Goal: Task Accomplishment & Management: Complete application form

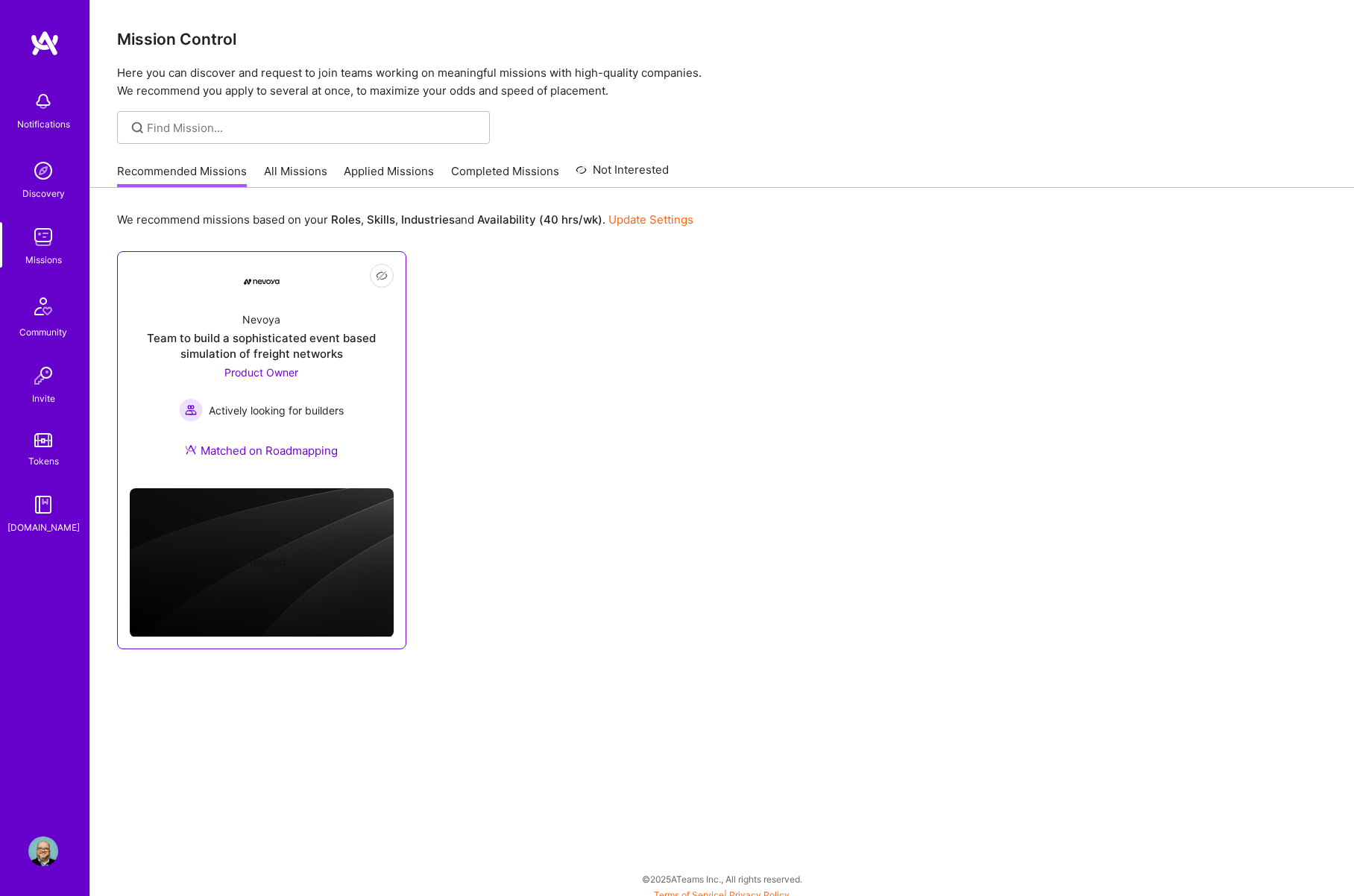
click at [245, 319] on div "Nevoya" at bounding box center [261, 320] width 38 height 16
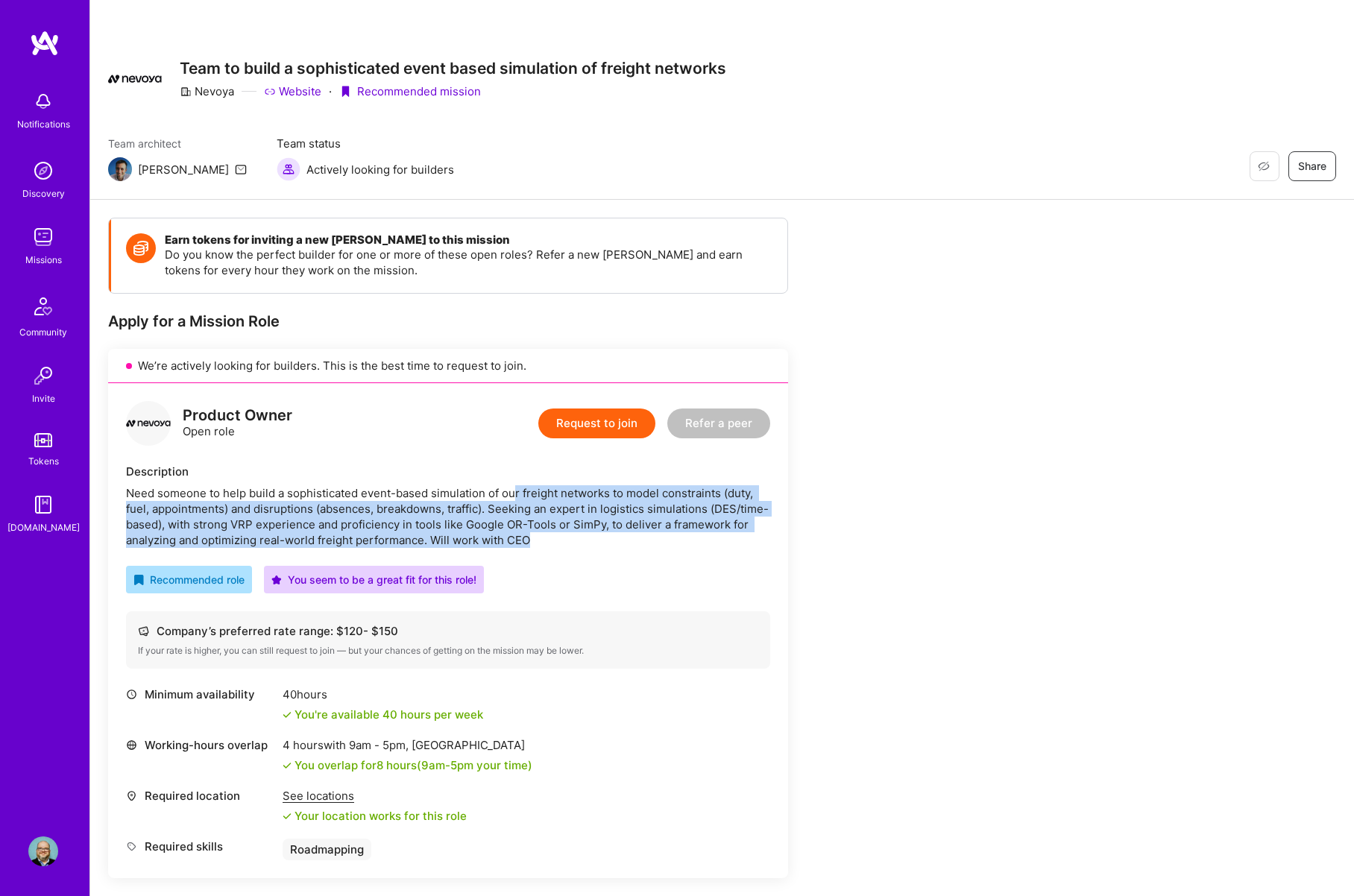
drag, startPoint x: 513, startPoint y: 489, endPoint x: 546, endPoint y: 540, distance: 60.7
click at [546, 540] on div "Need someone to help build a sophisticated event-based simulation of our freigh…" at bounding box center [448, 516] width 645 height 63
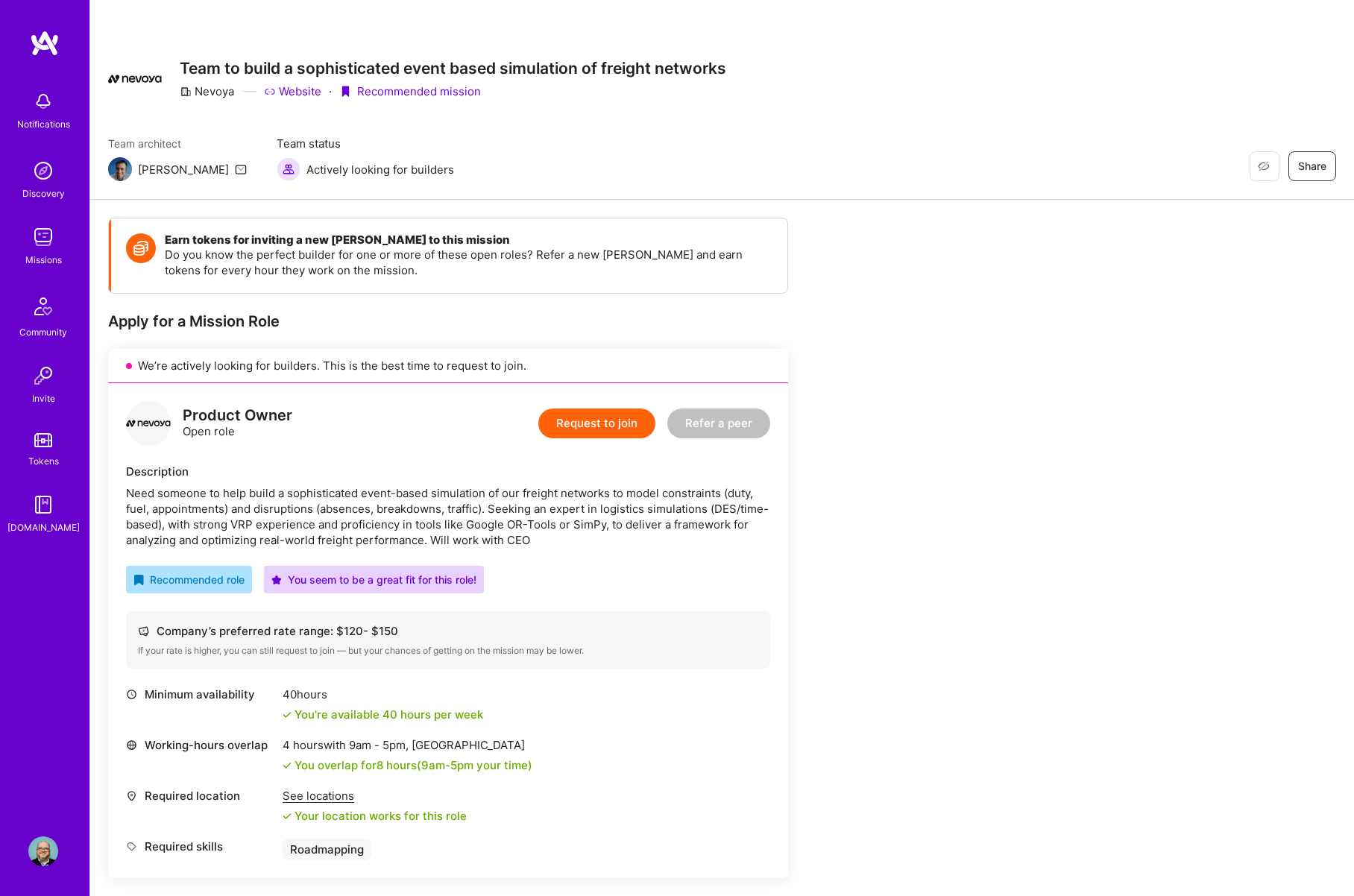
click at [623, 426] on button "Request to join" at bounding box center [596, 423] width 117 height 30
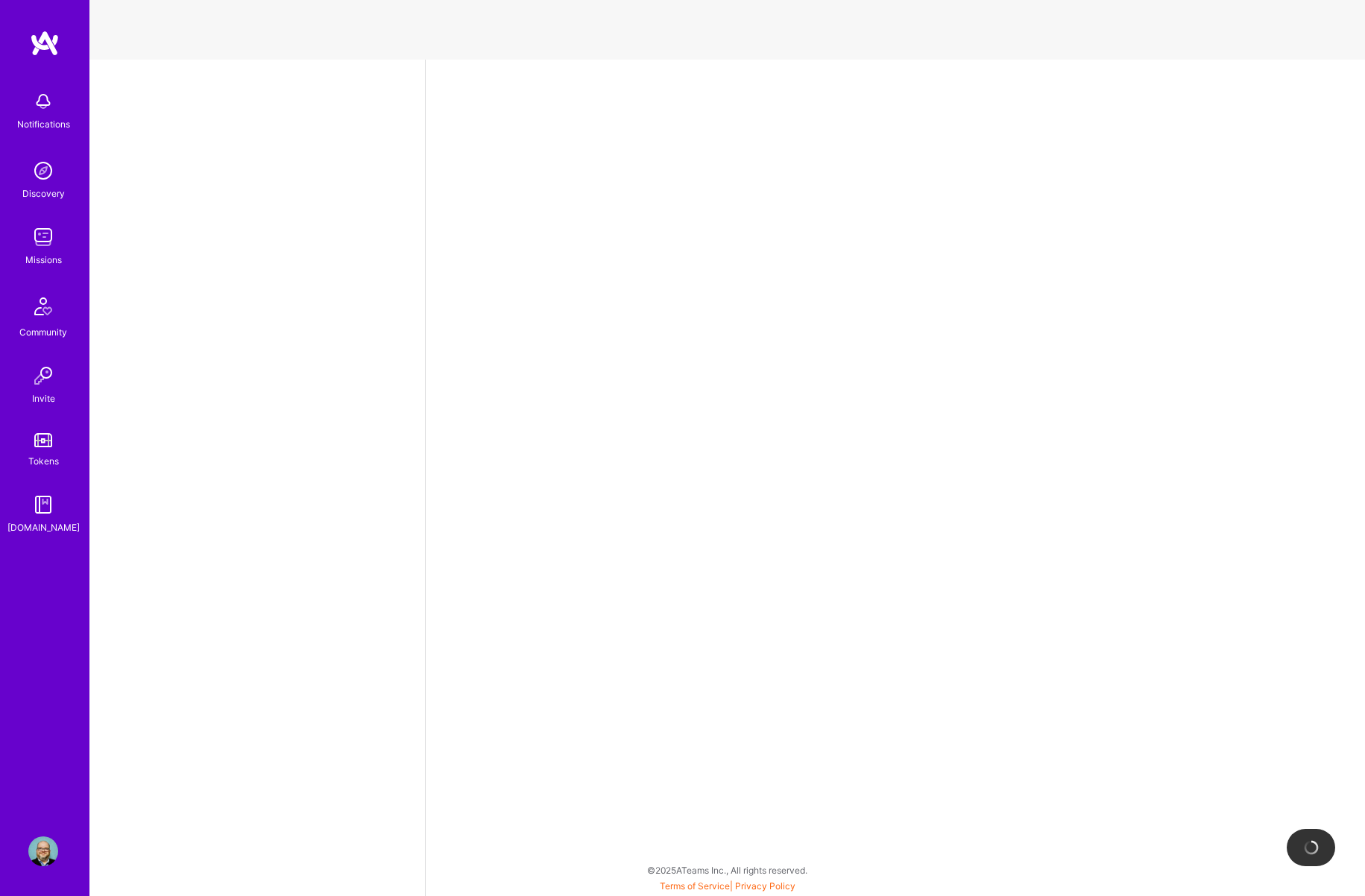
select select "US"
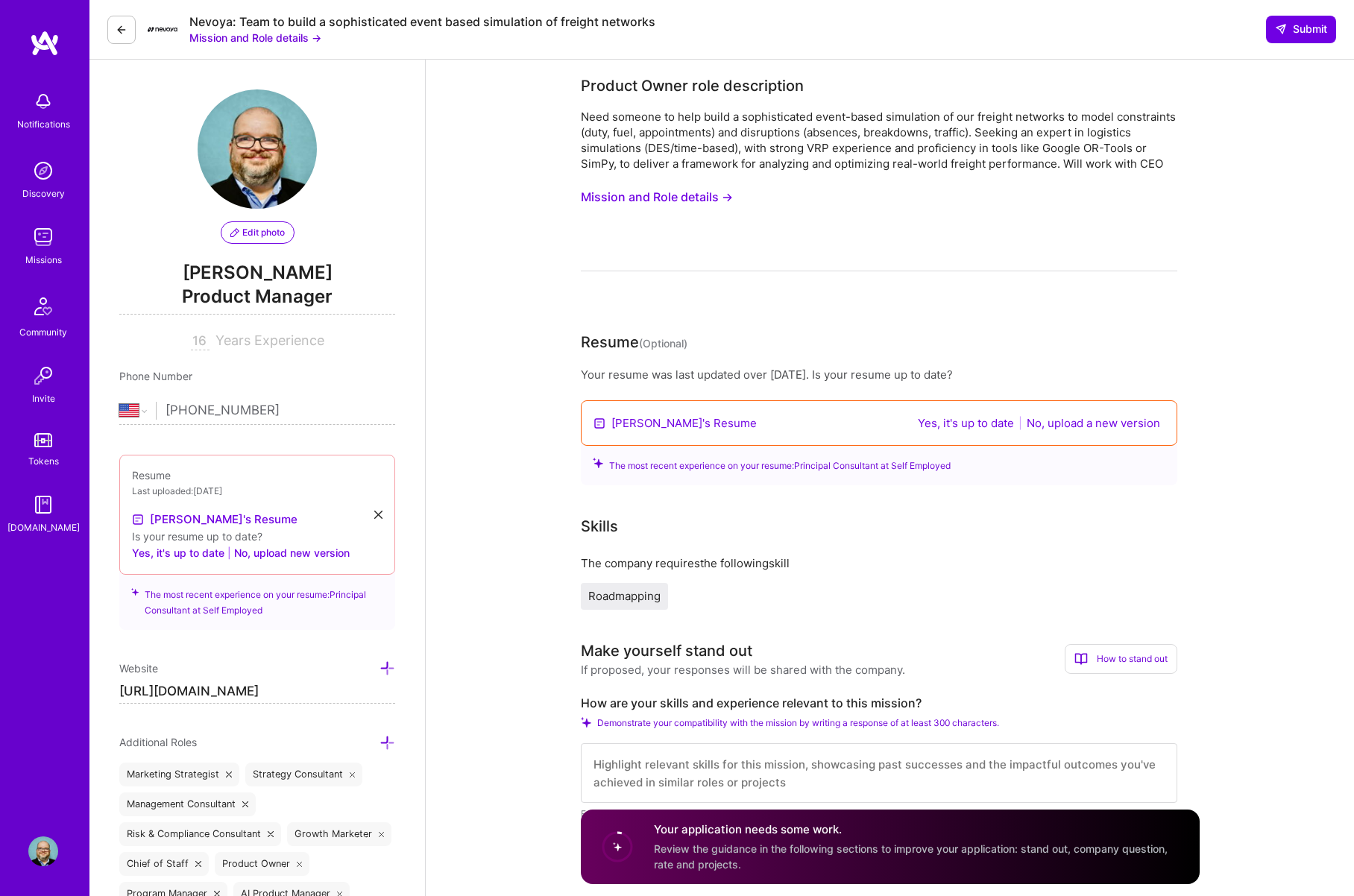
click at [1053, 421] on button "No, upload a new version" at bounding box center [1093, 422] width 143 height 17
click at [1060, 426] on button "No, upload a new version" at bounding box center [1093, 422] width 143 height 17
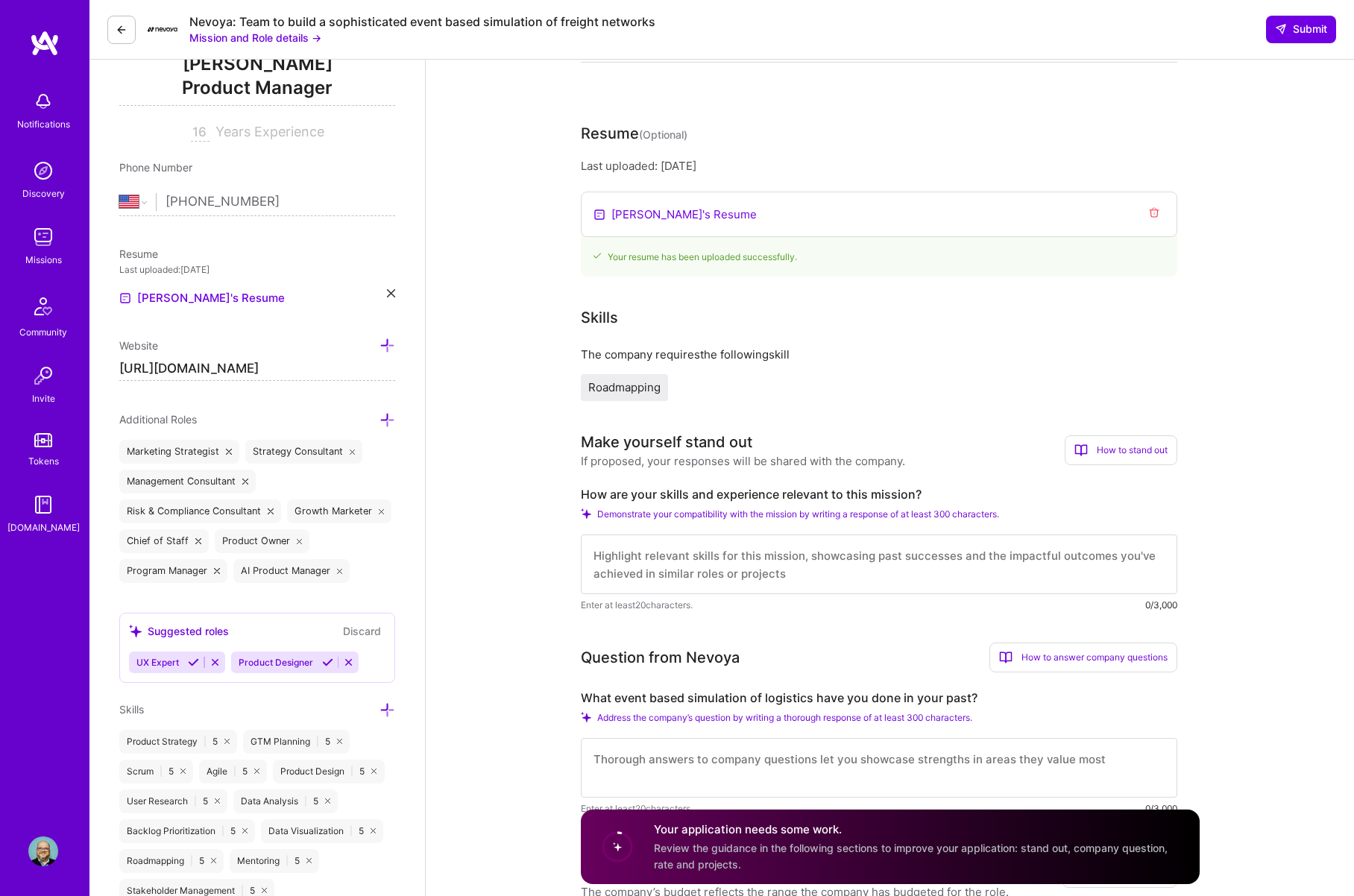
scroll to position [275, 0]
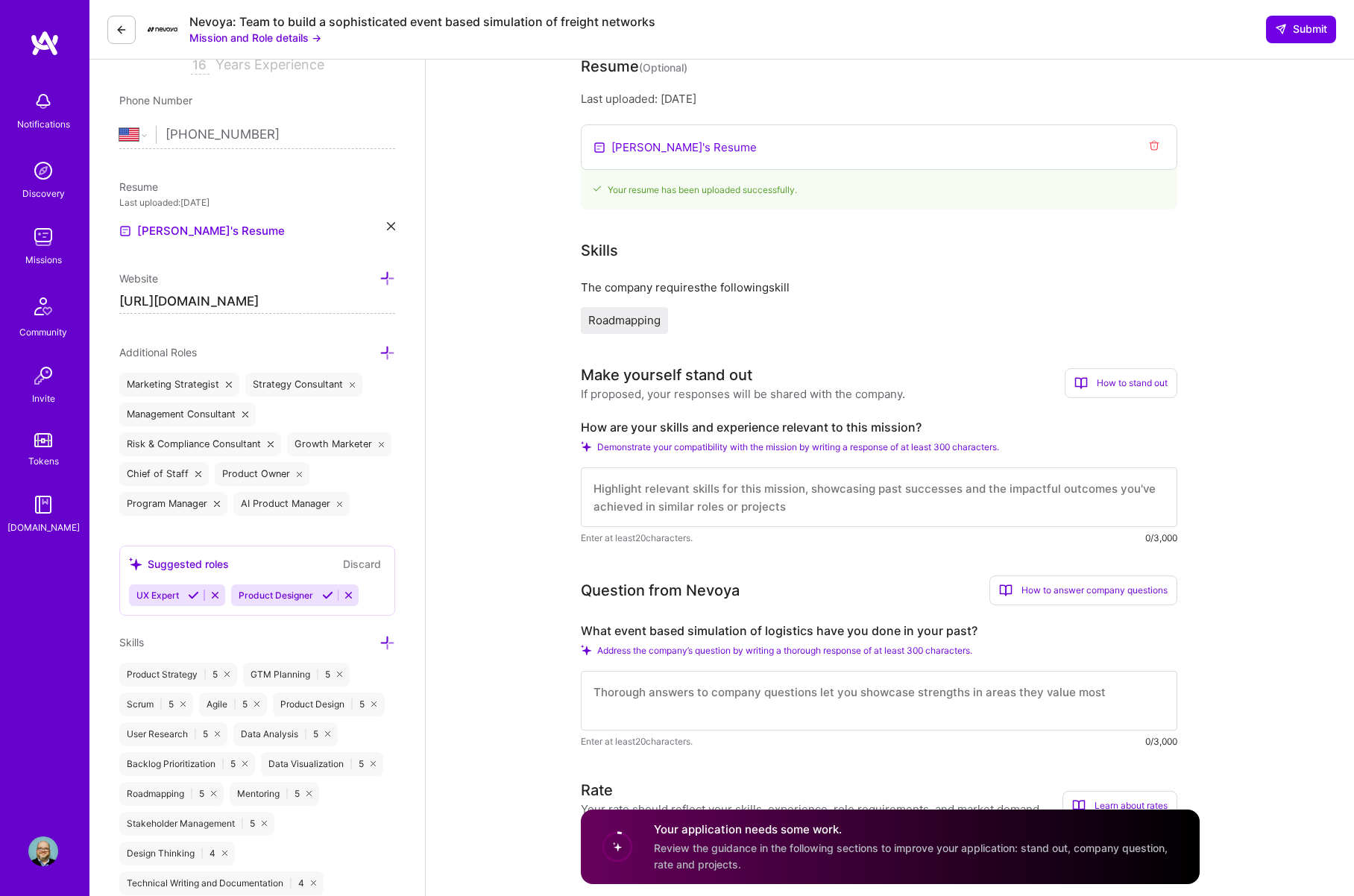
click at [157, 676] on div "Product Strategy | 5" at bounding box center [178, 675] width 118 height 24
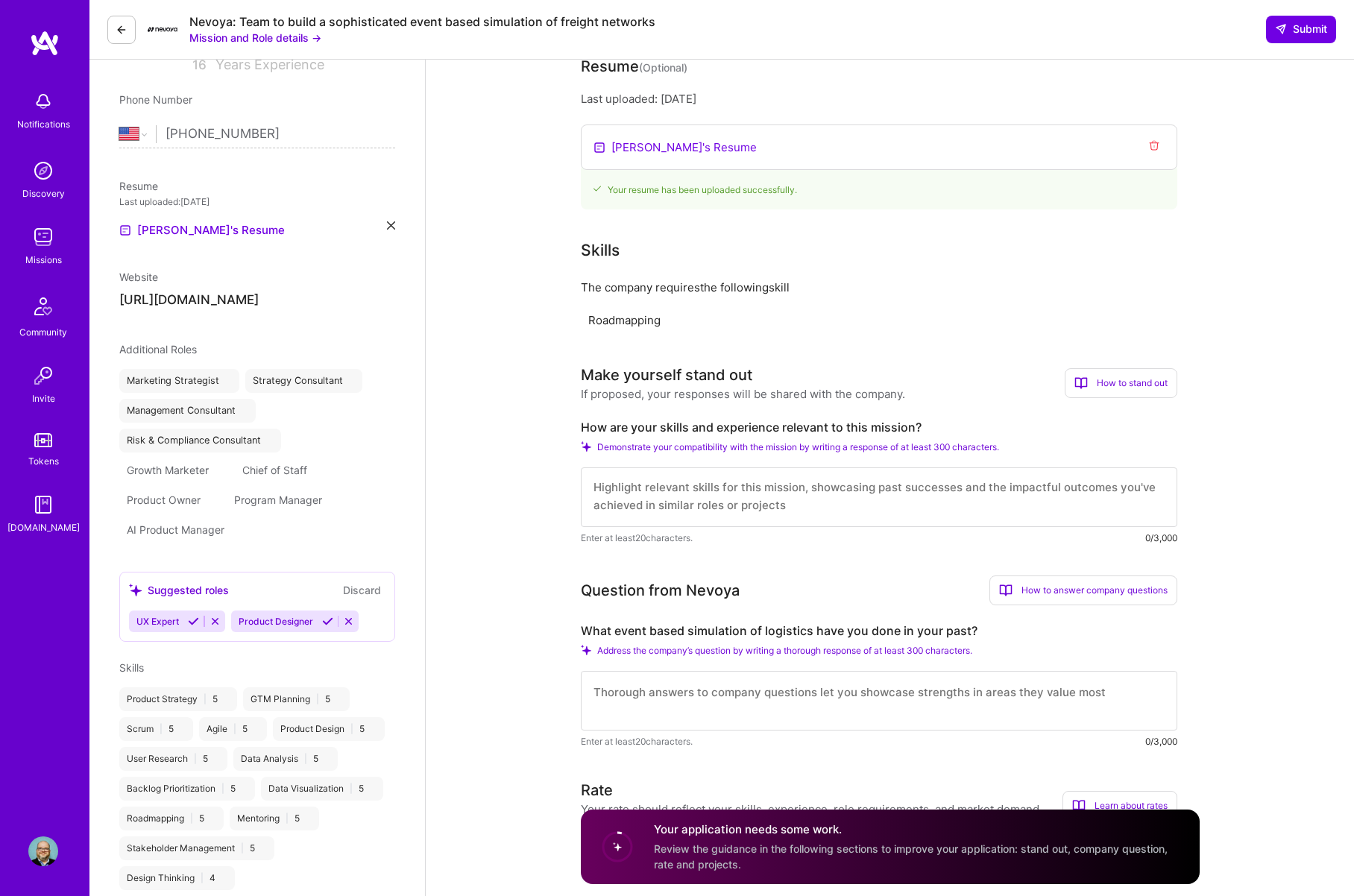
select select "US"
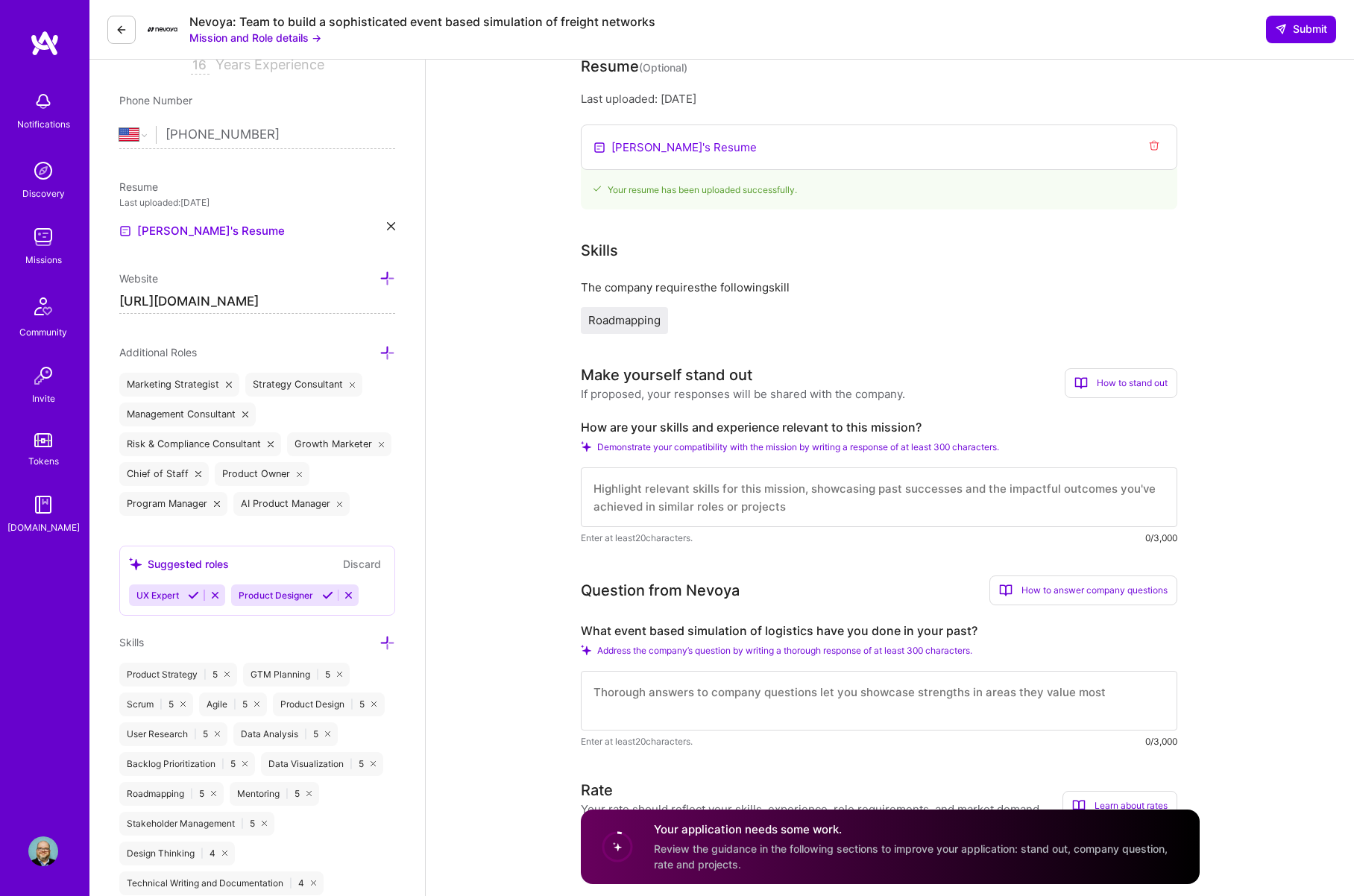
scroll to position [0, 0]
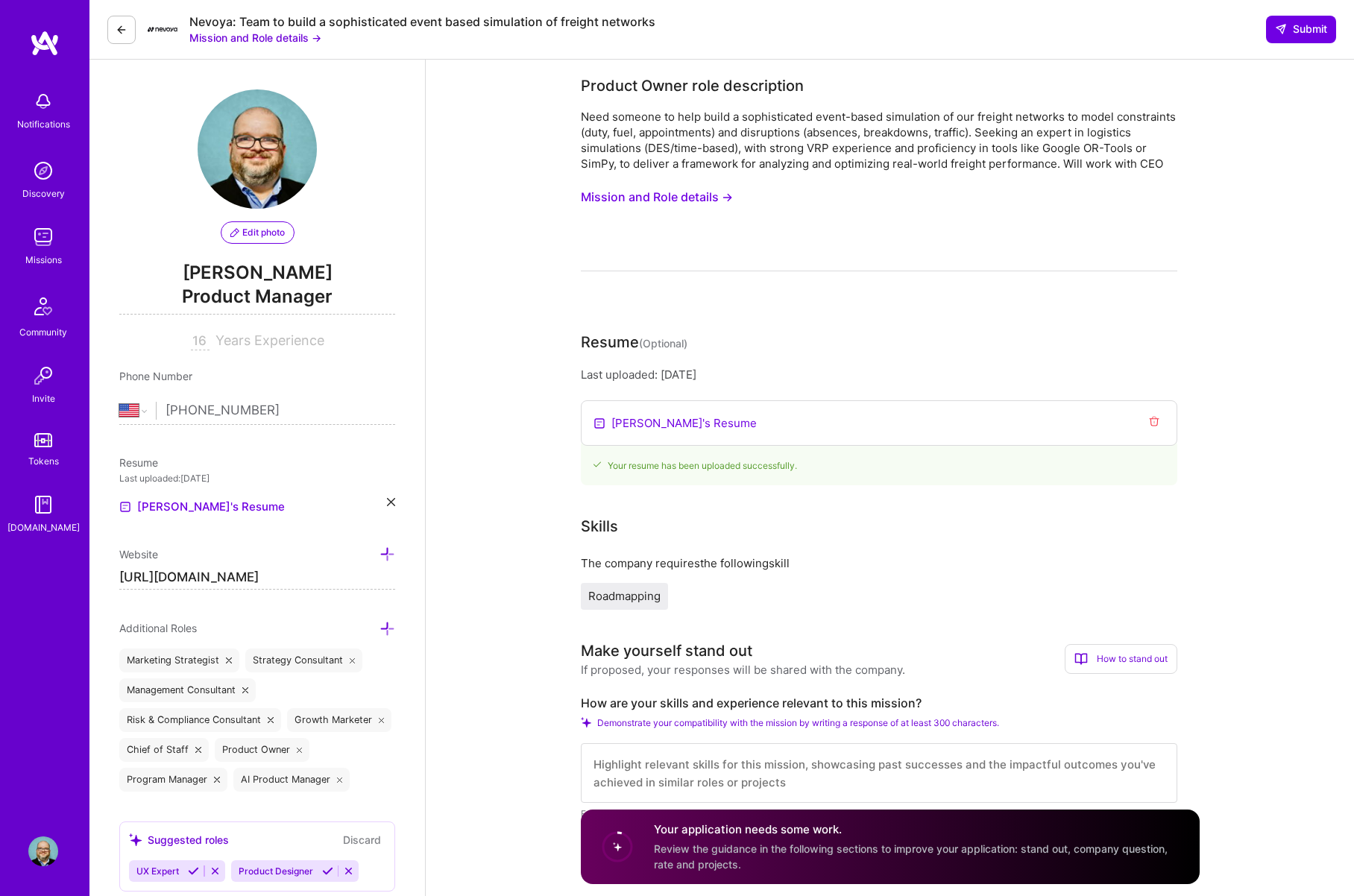
click at [687, 193] on button "Mission and Role details →" at bounding box center [656, 197] width 153 height 28
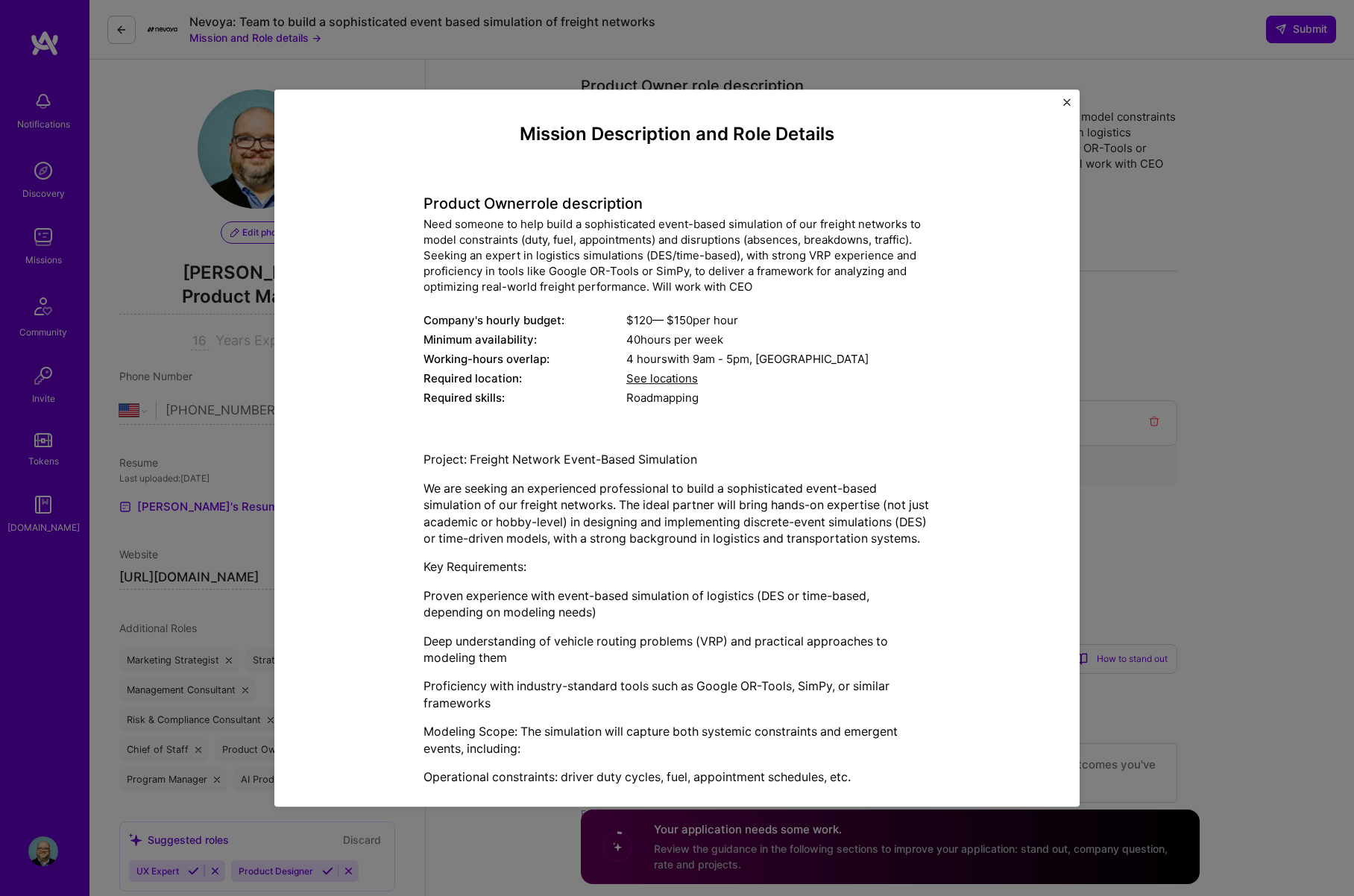
drag, startPoint x: 458, startPoint y: 235, endPoint x: 473, endPoint y: 273, distance: 40.9
click at [473, 273] on div "Need someone to help build a sophisticated event-based simulation of our freigh…" at bounding box center [676, 257] width 507 height 79
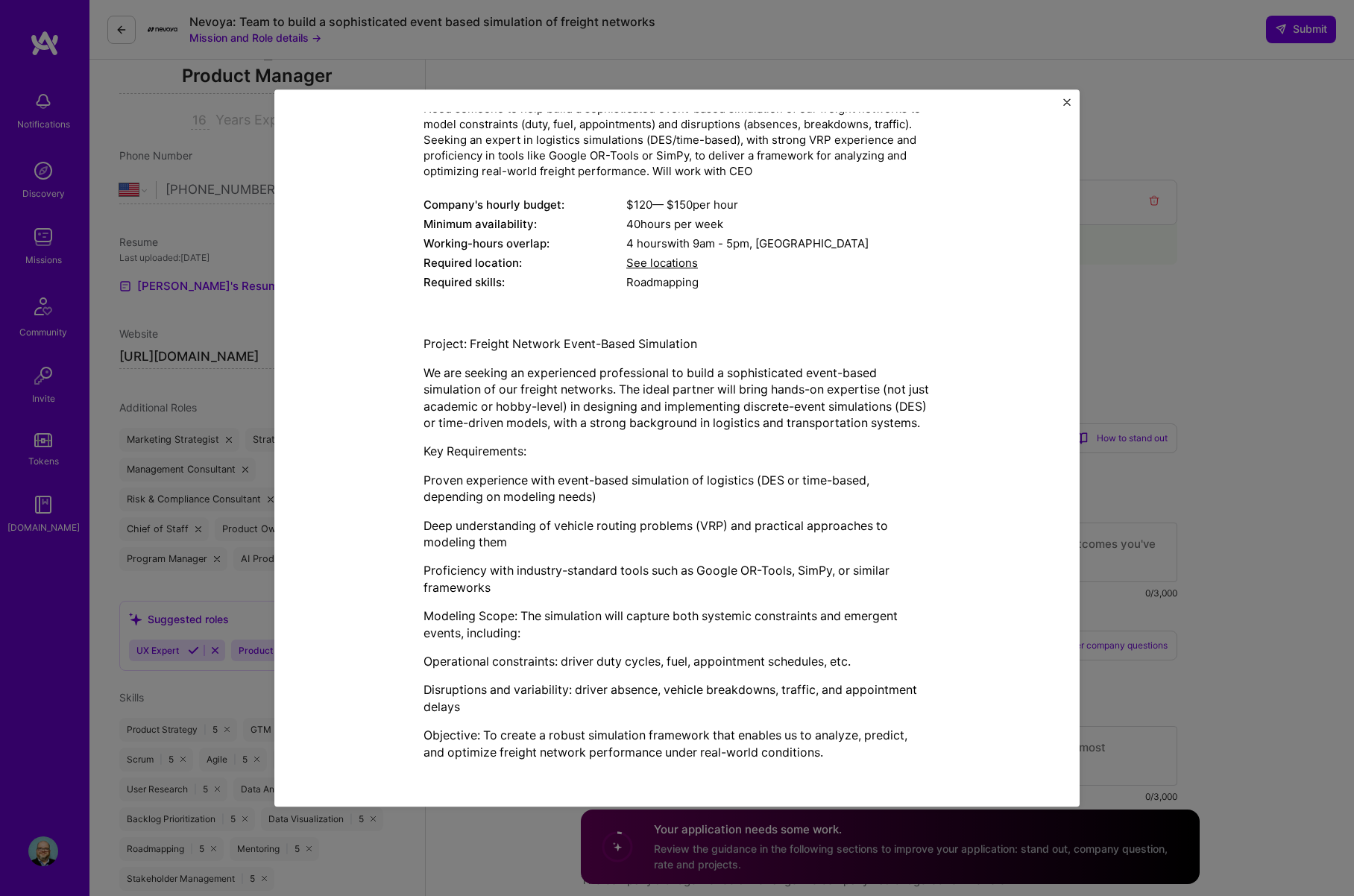
scroll to position [130, 0]
click at [1068, 103] on img "Close" at bounding box center [1068, 102] width 8 height 8
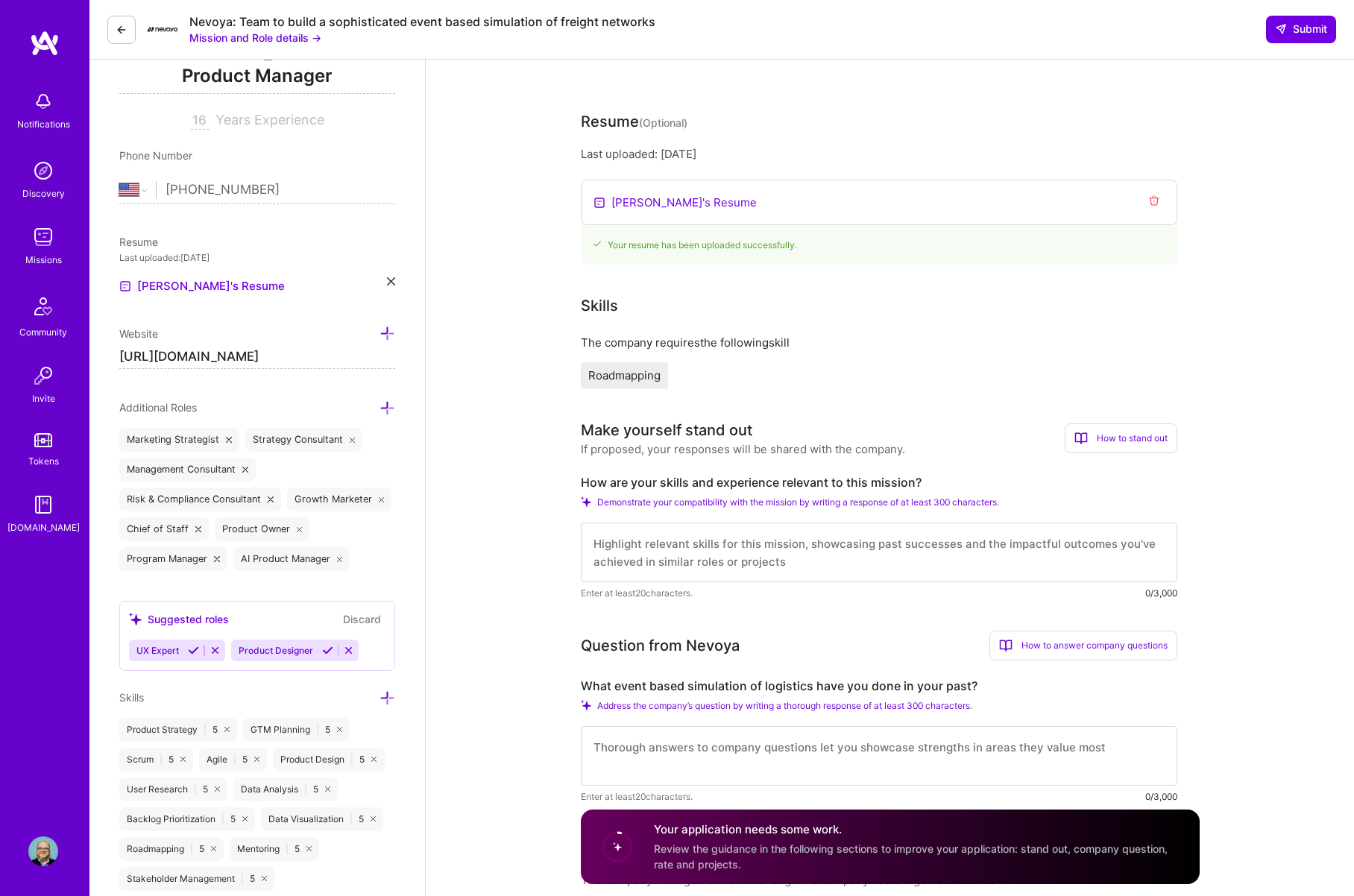
scroll to position [0, 0]
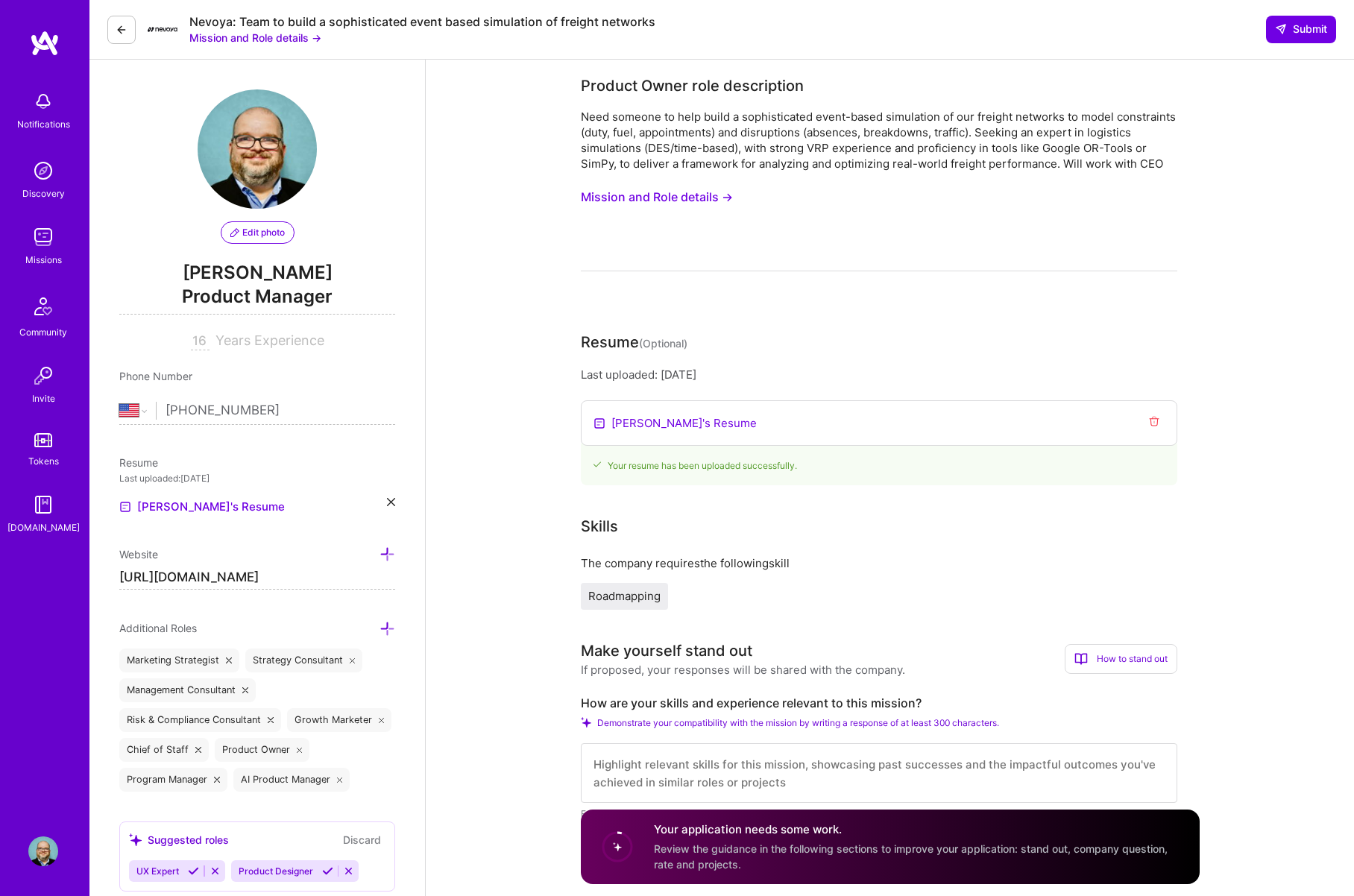
click at [110, 30] on button at bounding box center [121, 30] width 29 height 29
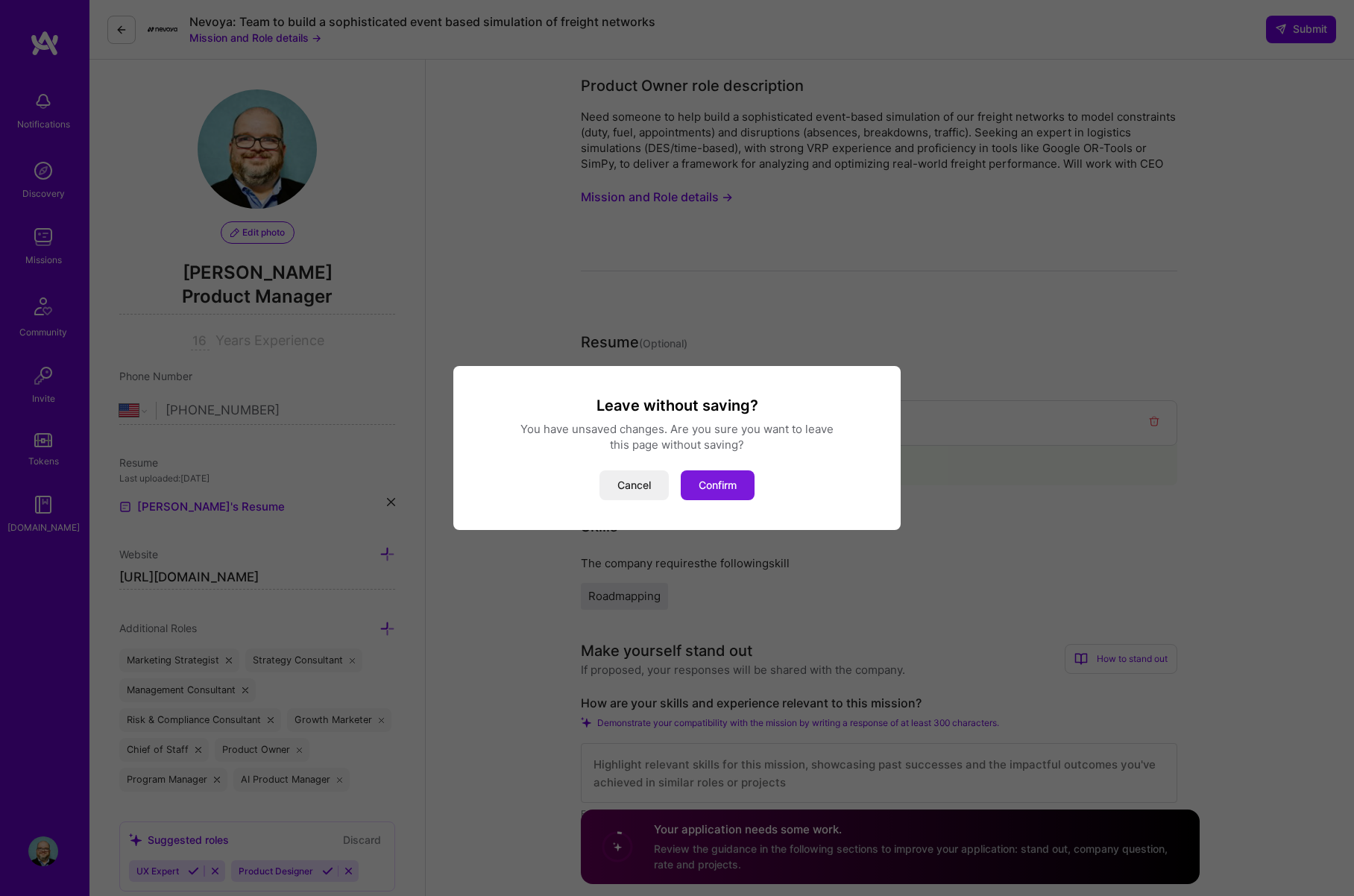
click at [705, 483] on button "Confirm" at bounding box center [717, 485] width 74 height 30
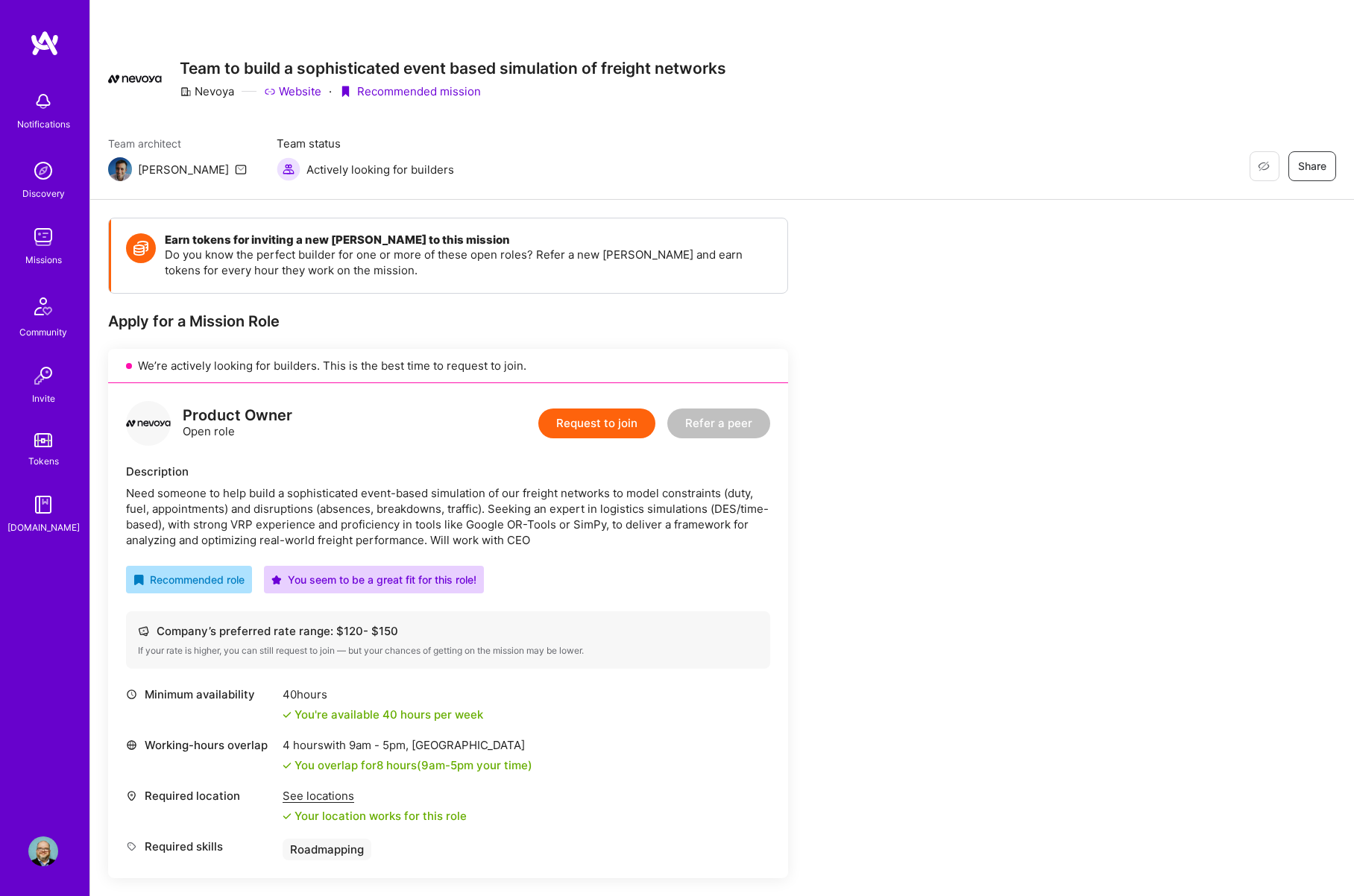
click at [38, 240] on img at bounding box center [43, 237] width 30 height 30
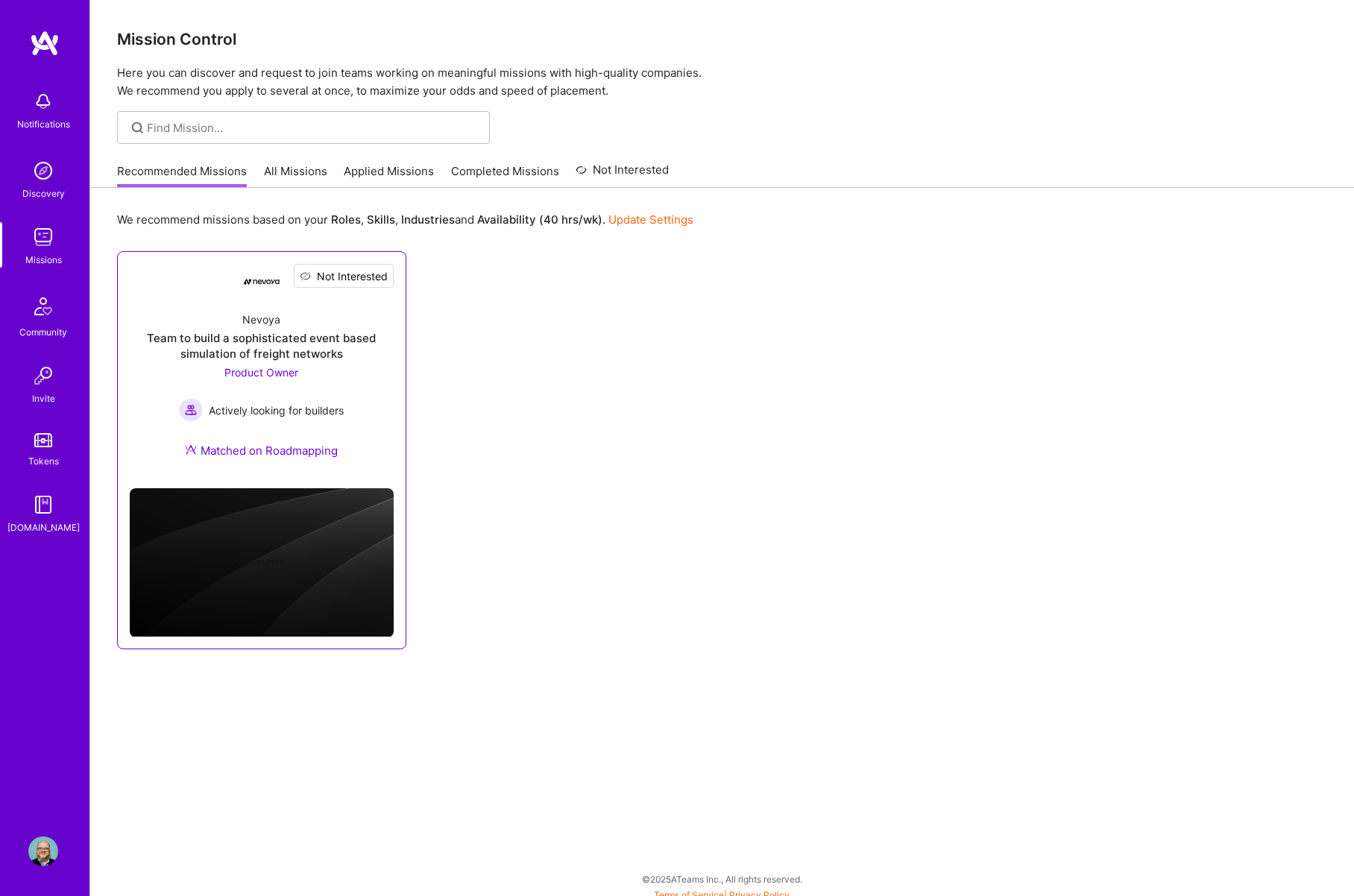
click at [387, 278] on span "Not Interested" at bounding box center [352, 276] width 71 height 16
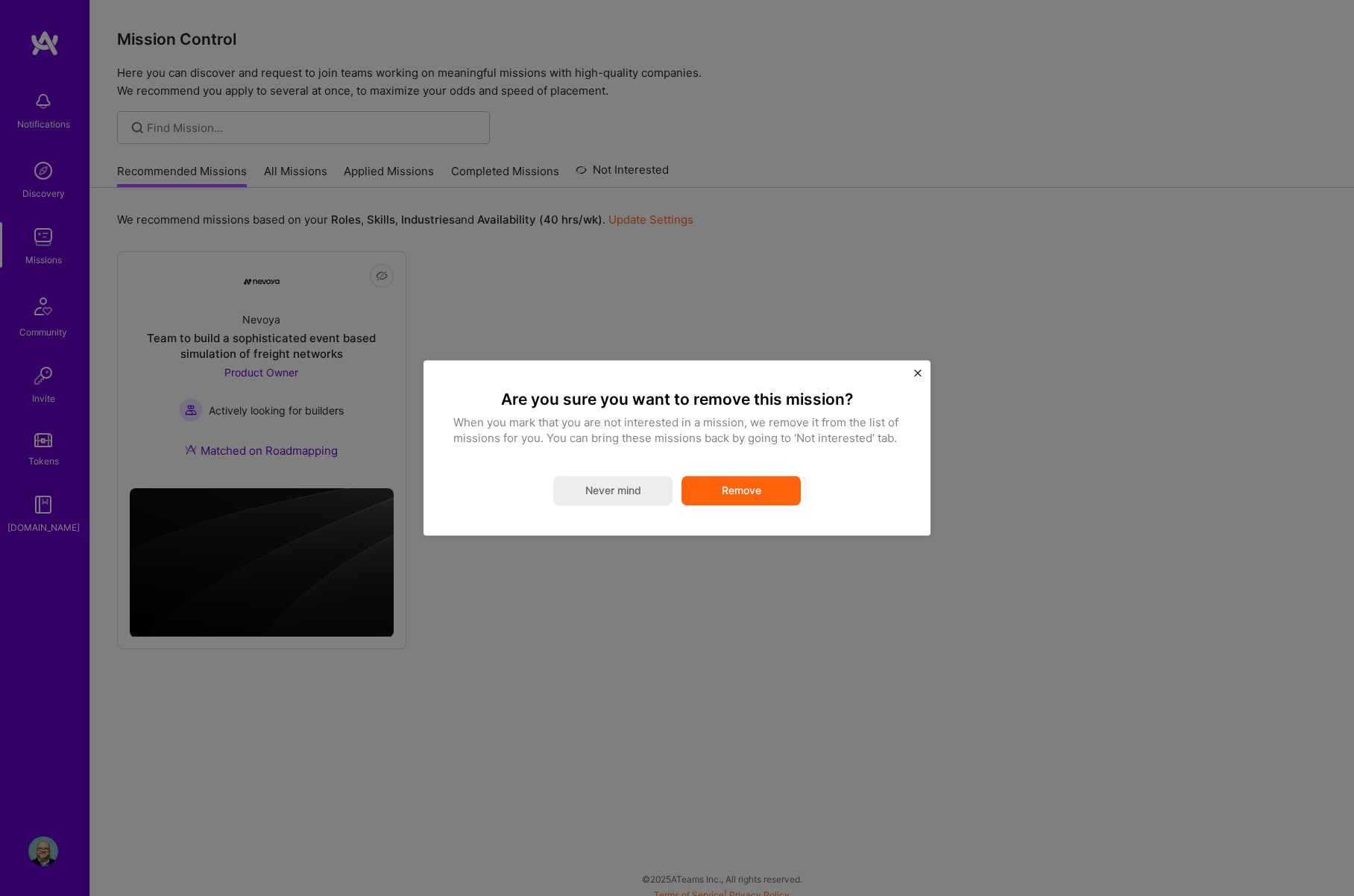
click at [745, 489] on button "Remove" at bounding box center [741, 491] width 119 height 30
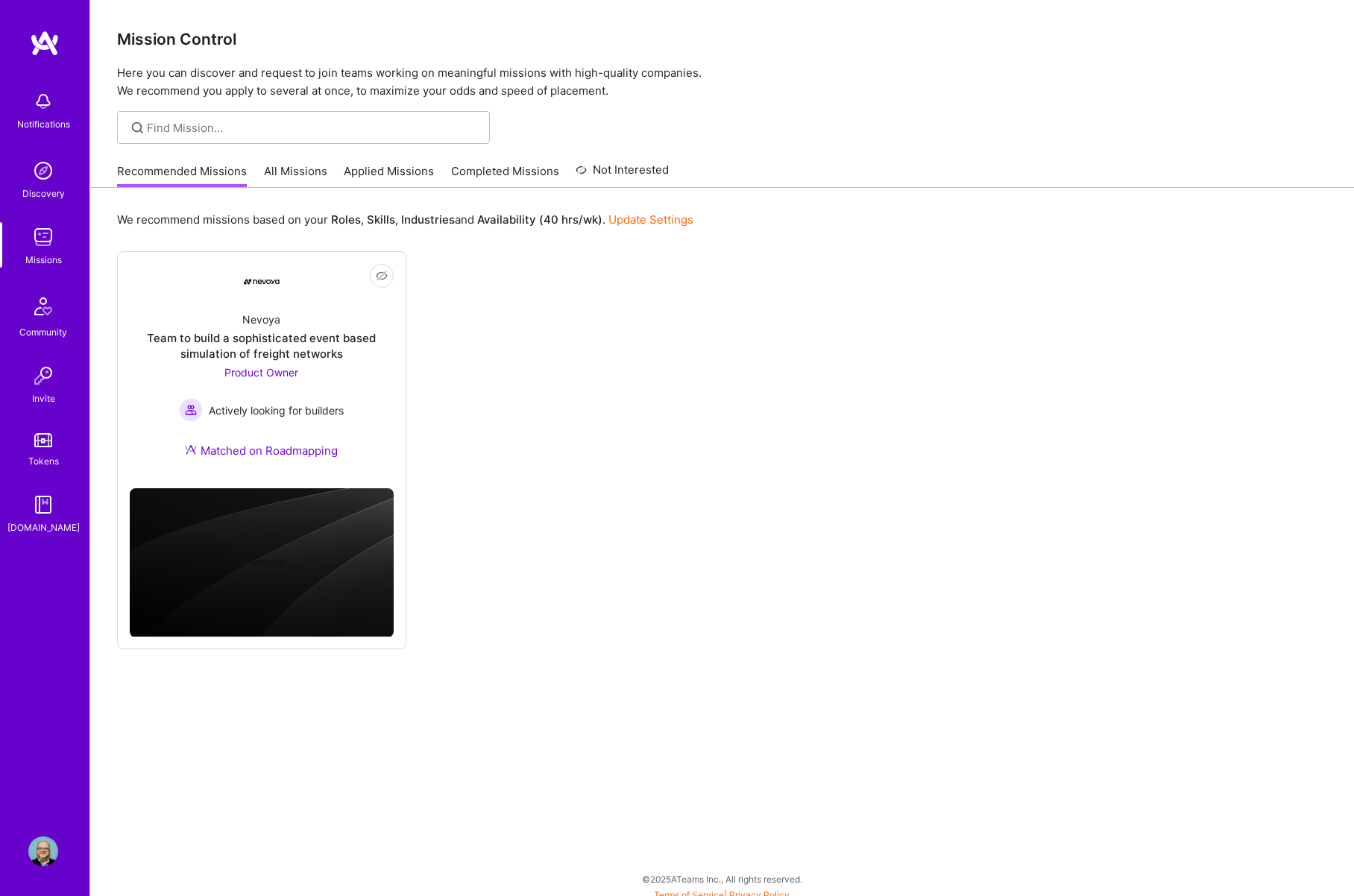
click at [618, 166] on link "Not Interested" at bounding box center [622, 174] width 93 height 27
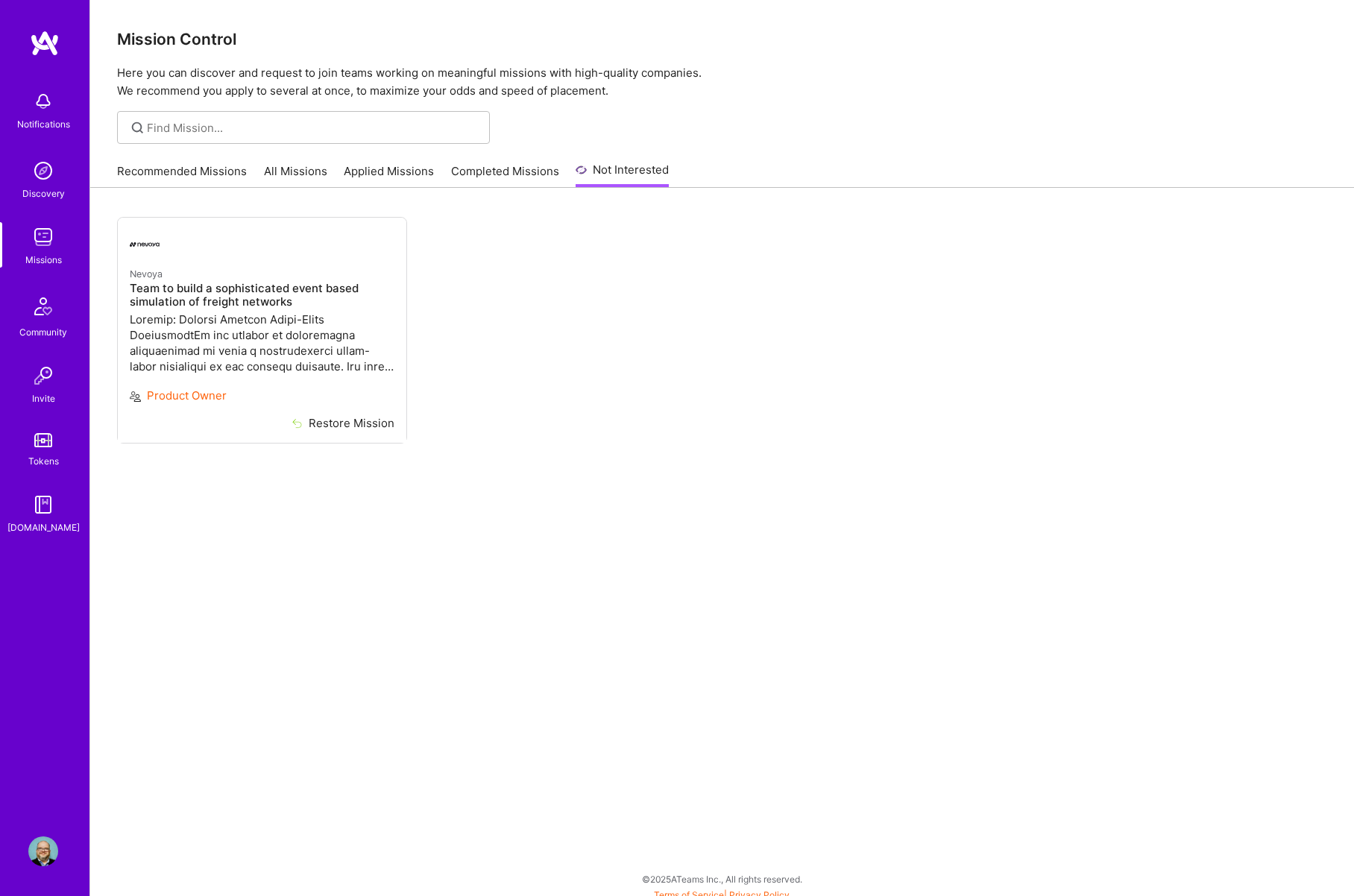
click at [495, 171] on link "Completed Missions" at bounding box center [505, 175] width 108 height 25
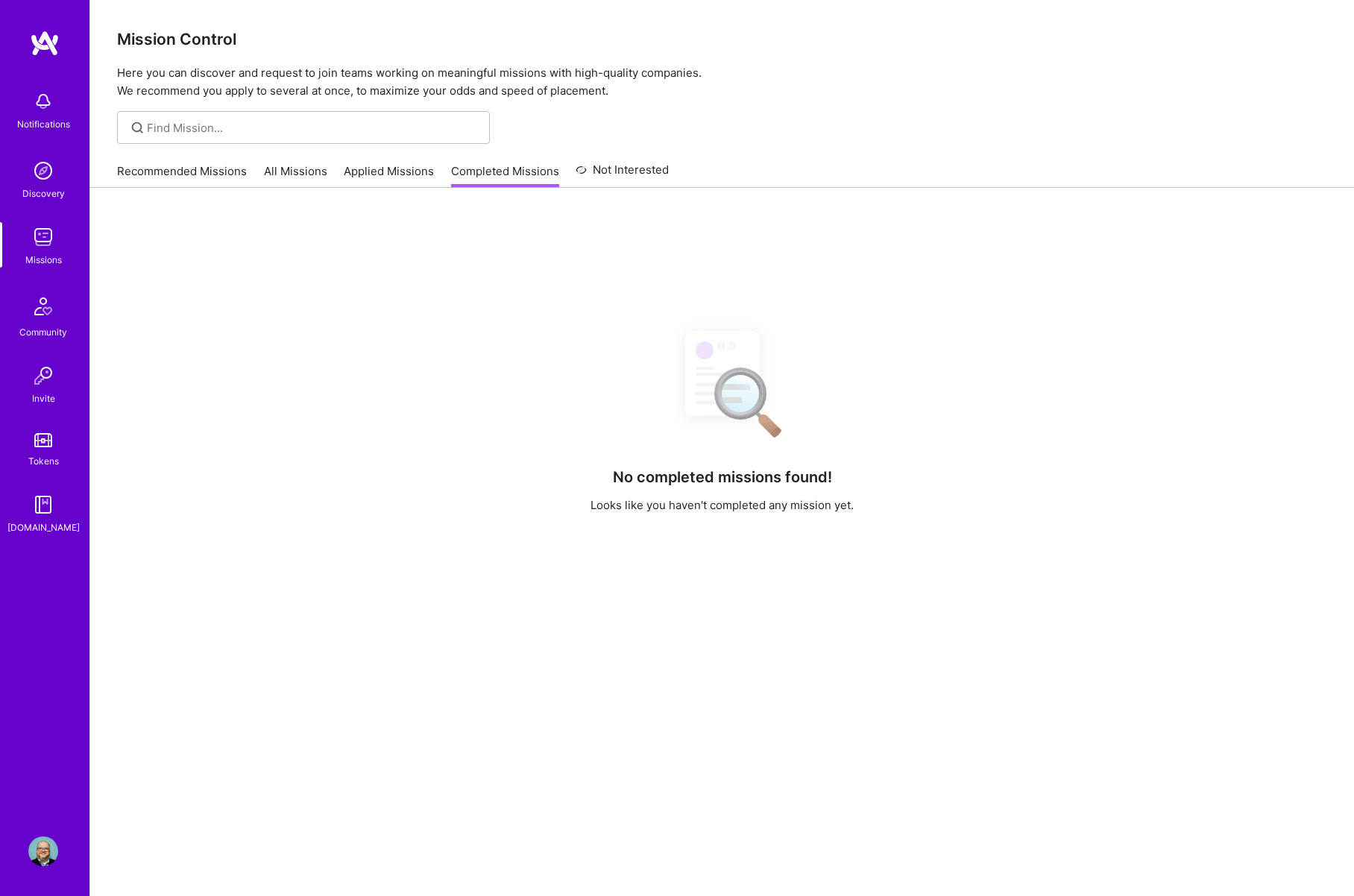
click at [352, 170] on link "Applied Missions" at bounding box center [389, 175] width 91 height 25
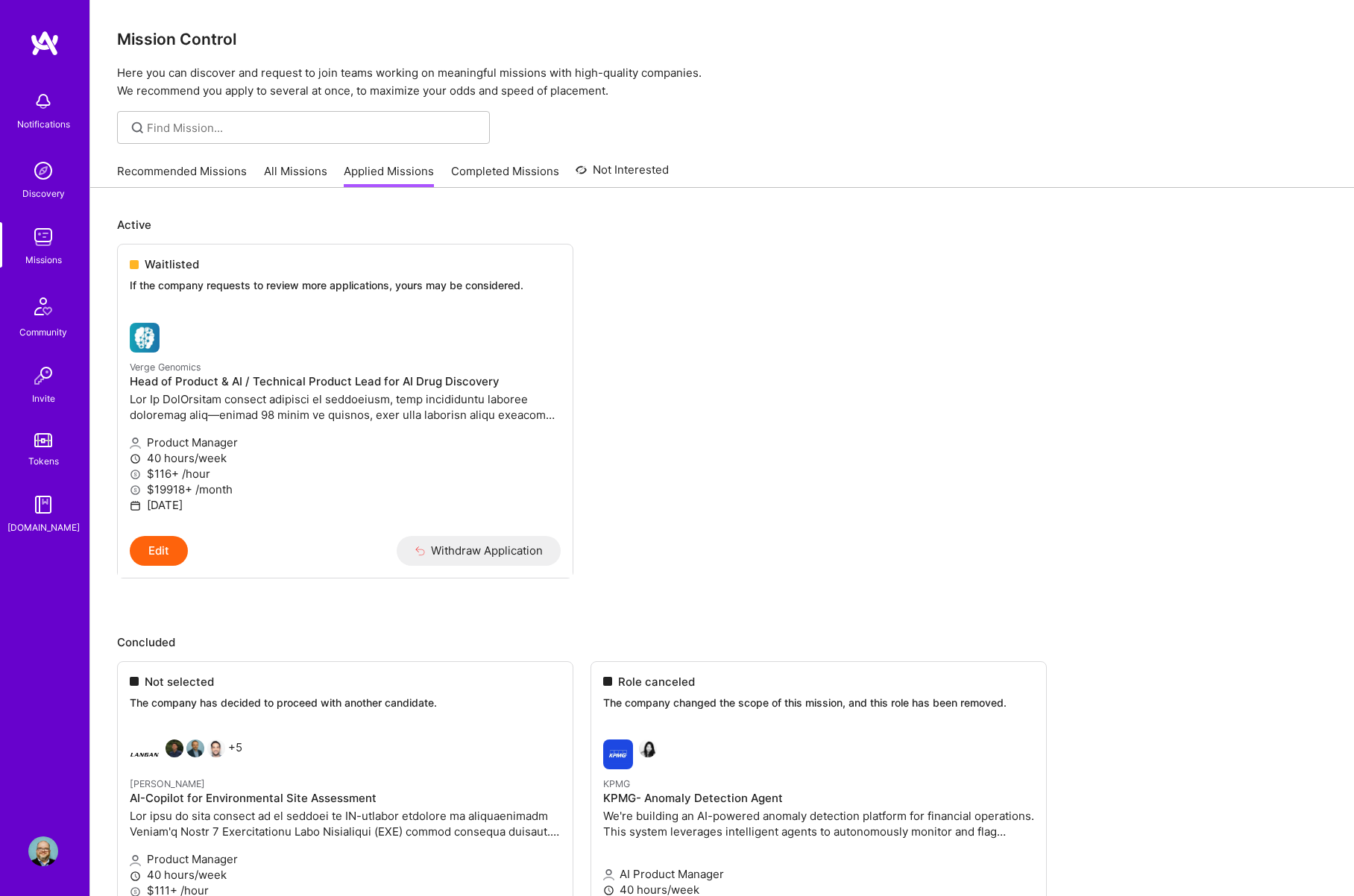
click at [280, 171] on link "All Missions" at bounding box center [295, 175] width 63 height 25
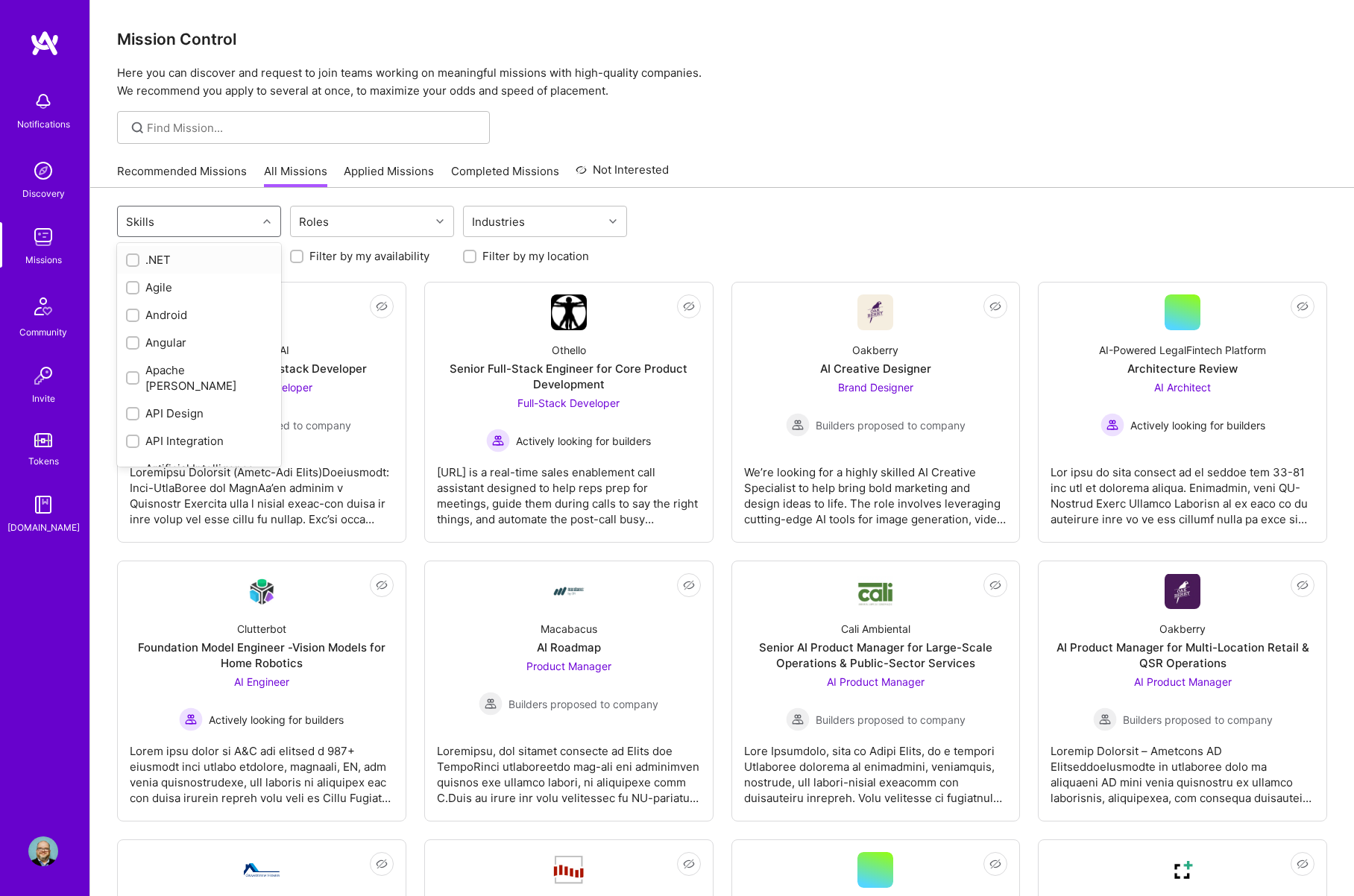
click at [212, 229] on div "Skills" at bounding box center [188, 221] width 140 height 30
click at [133, 353] on input "checkbox" at bounding box center [134, 358] width 11 height 11
checkbox input "true"
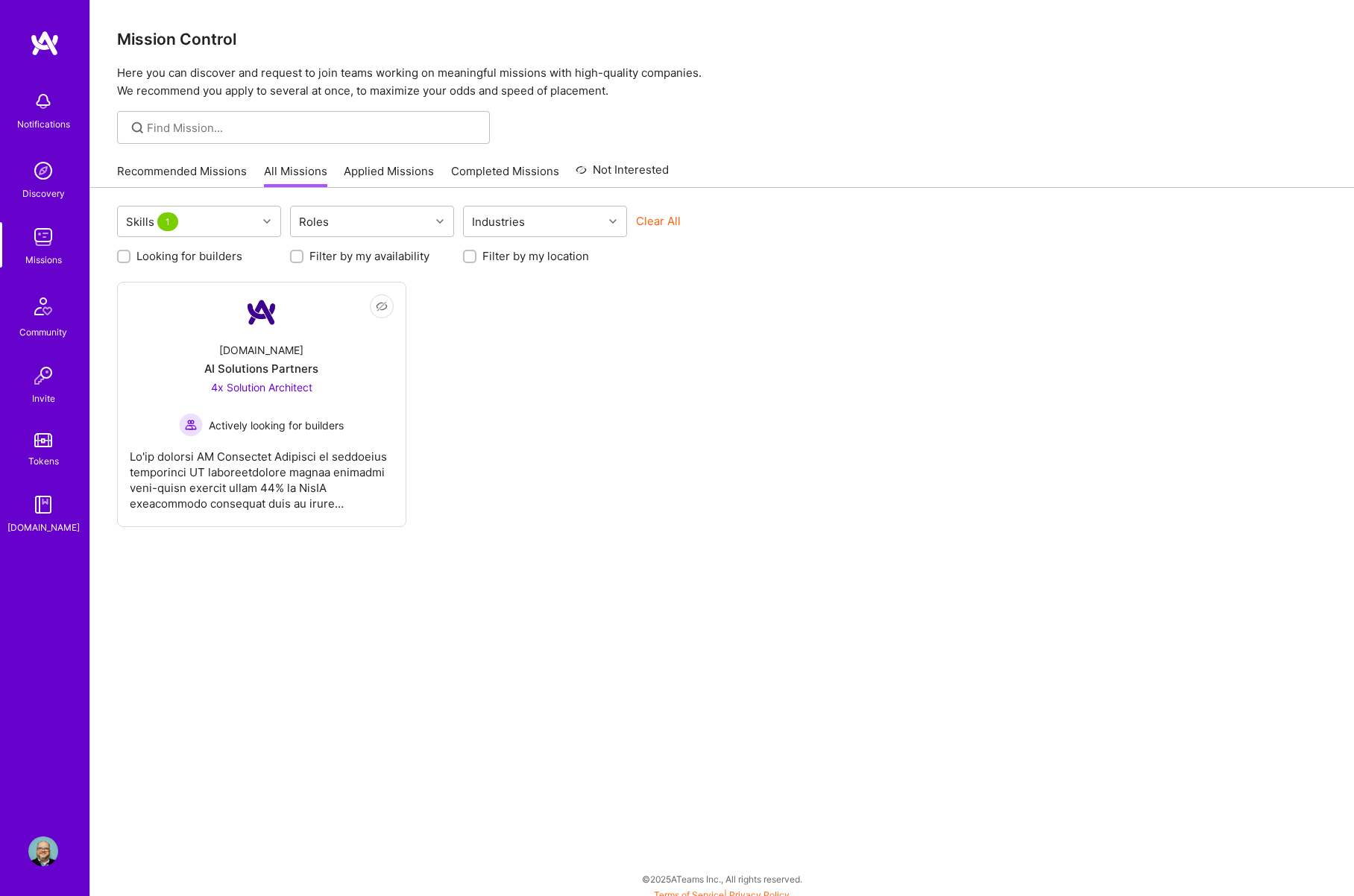
click at [538, 397] on div "Not Interested [DOMAIN_NAME] AI Solutions Partners 4x Solution Architect Active…" at bounding box center [722, 403] width 1210 height 245
